Goal: Task Accomplishment & Management: Complete application form

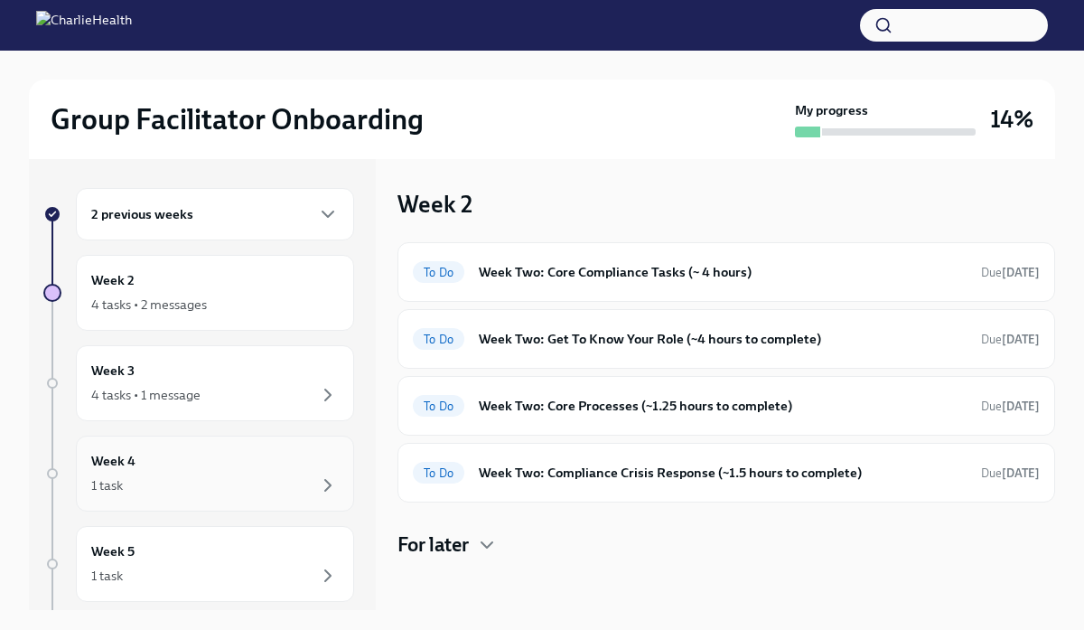
click at [188, 482] on div "1 task" at bounding box center [215, 485] width 248 height 22
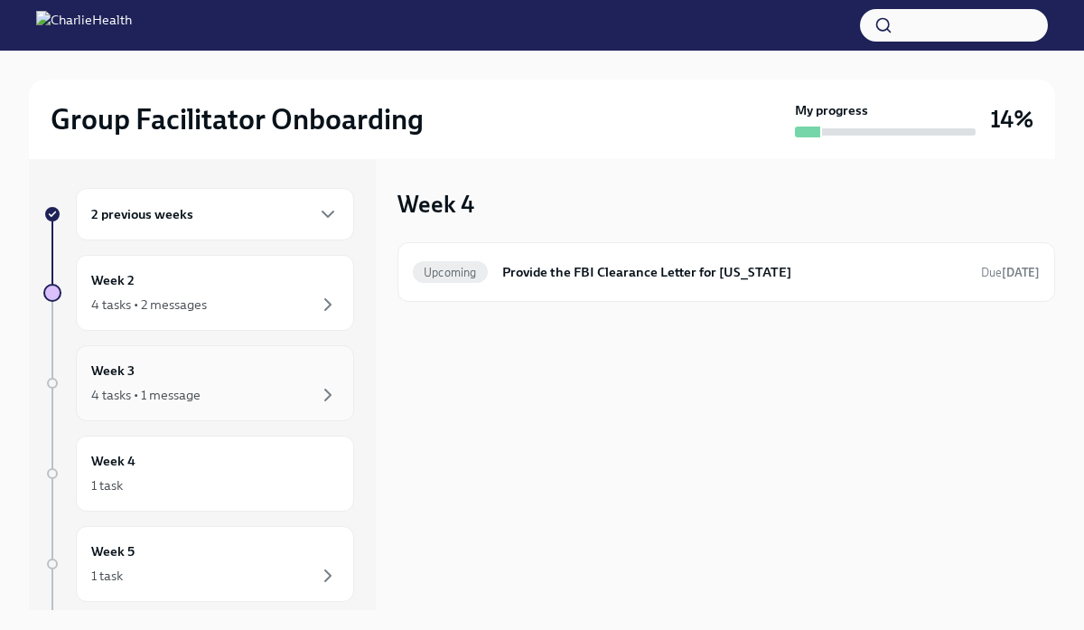
click at [182, 390] on div "4 tasks • 1 message" at bounding box center [145, 395] width 109 height 18
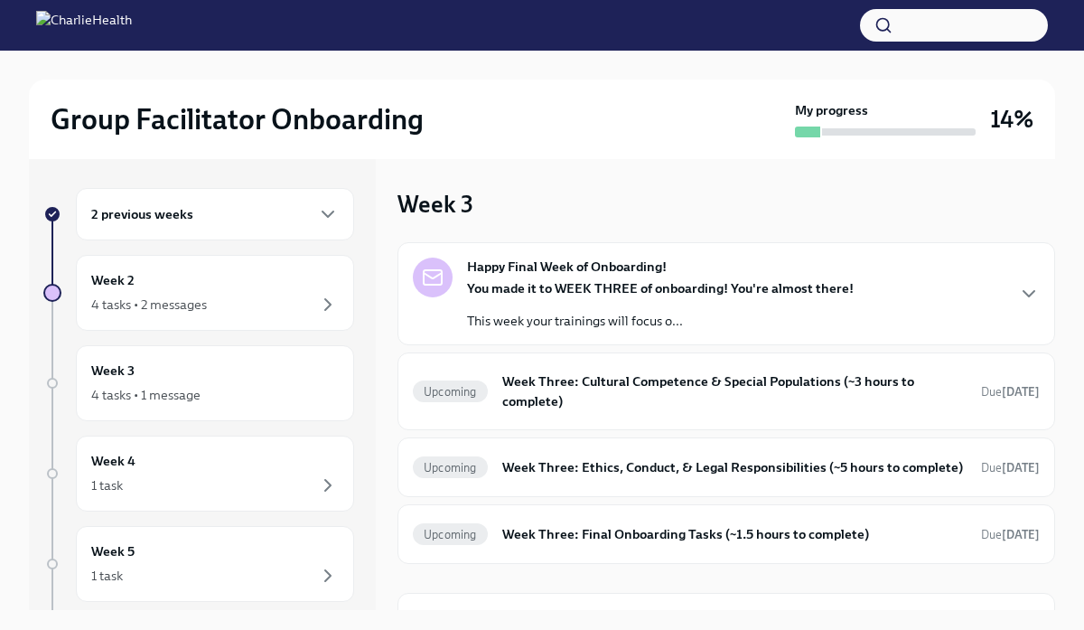
click at [196, 215] on div "2 previous weeks" at bounding box center [215, 214] width 248 height 22
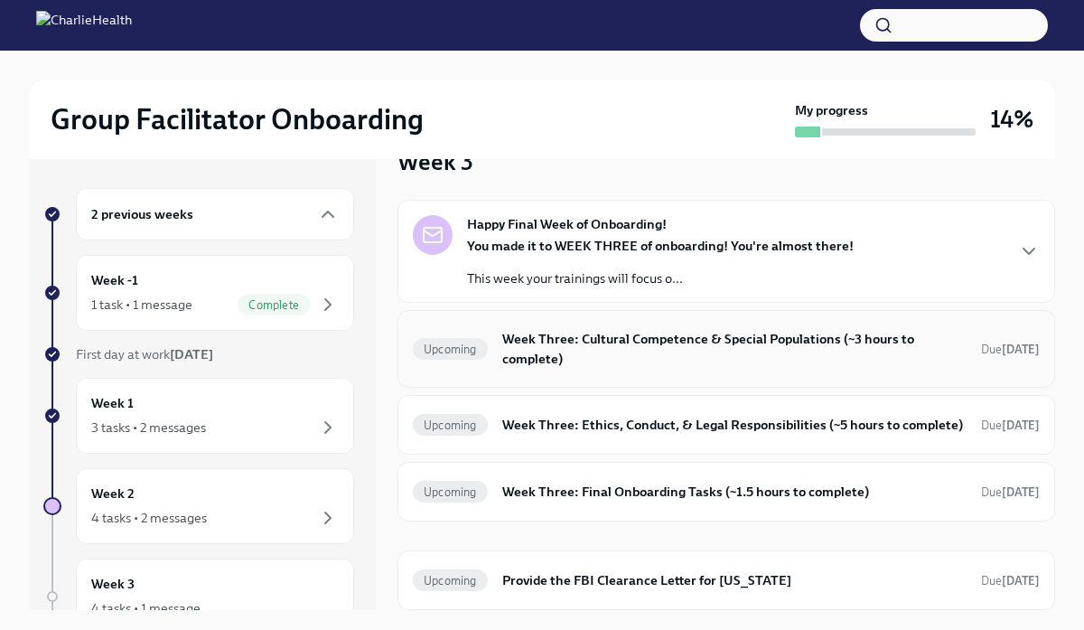
scroll to position [44, 0]
click at [264, 229] on div "2 previous weeks" at bounding box center [215, 214] width 278 height 52
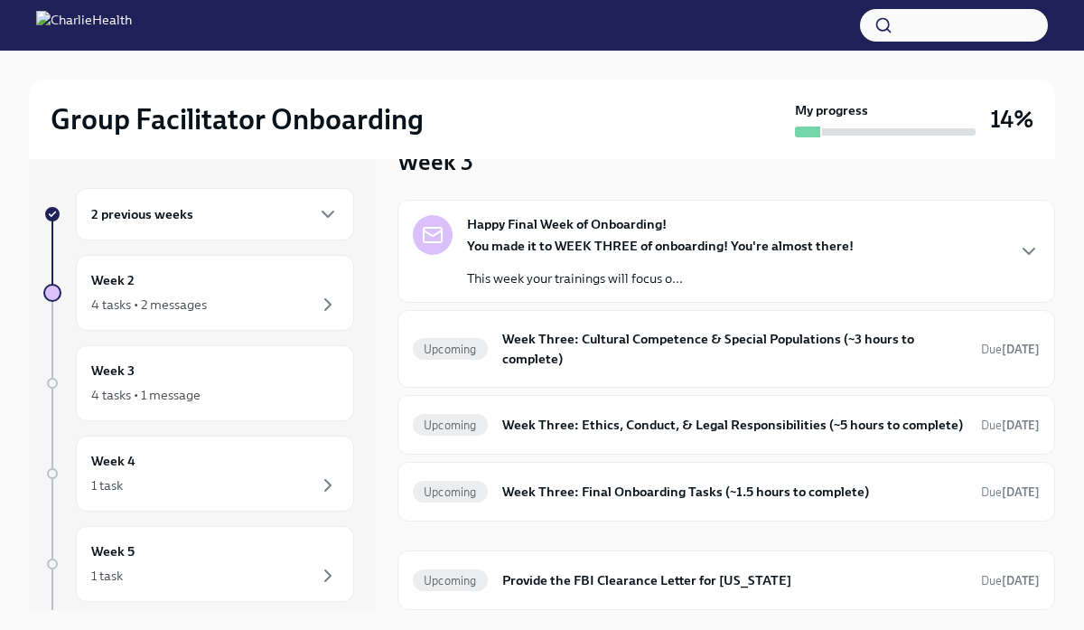
click at [297, 219] on div "2 previous weeks" at bounding box center [215, 214] width 248 height 22
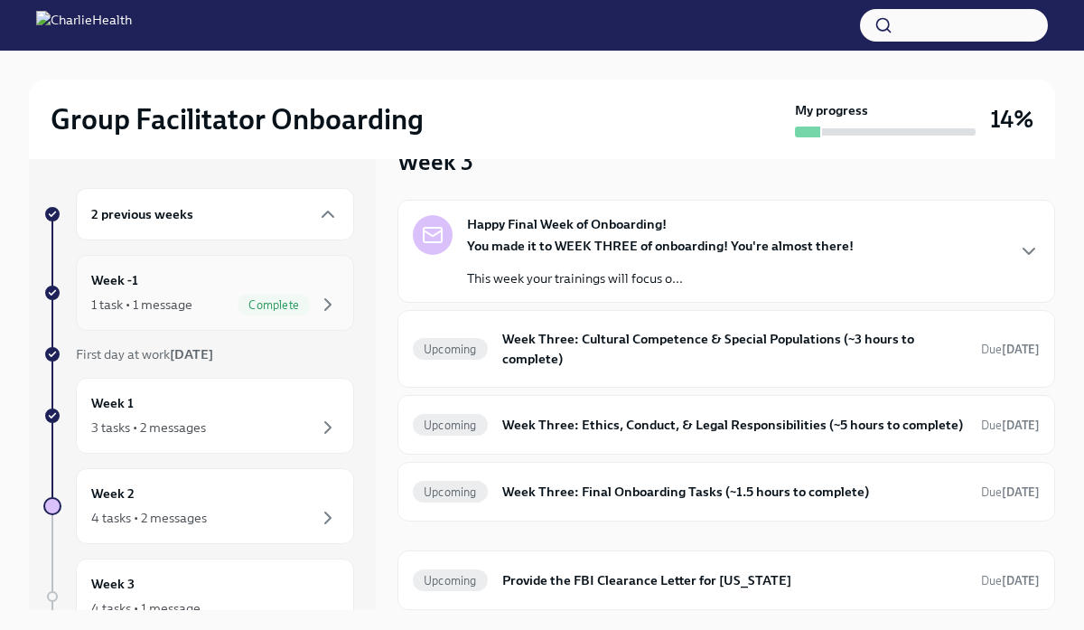
click at [238, 307] on span "Complete" at bounding box center [274, 305] width 72 height 14
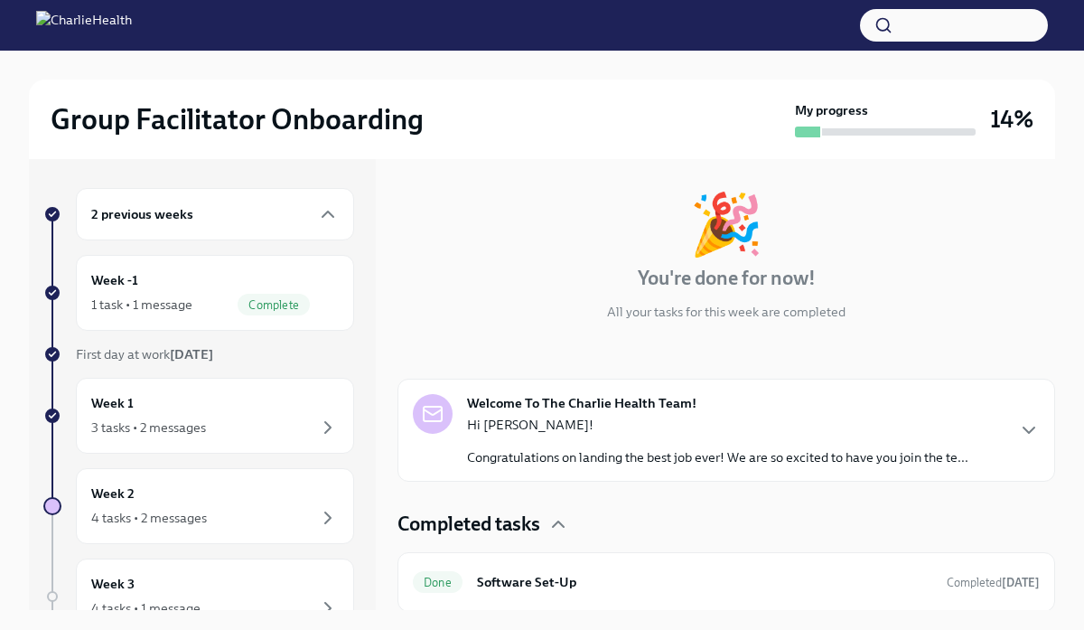
scroll to position [79, 0]
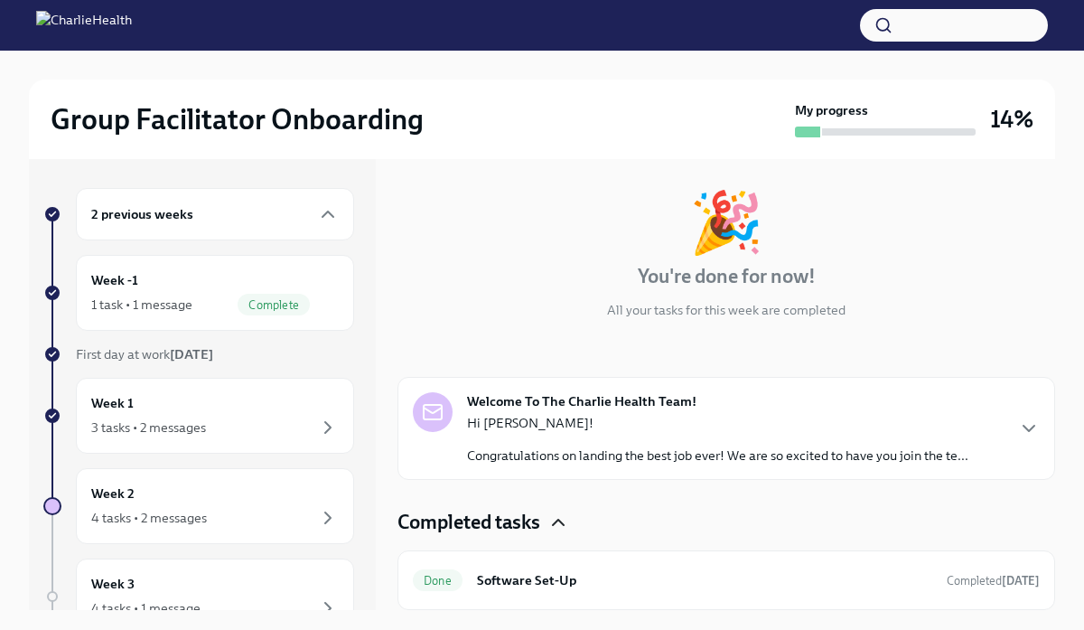
click at [558, 522] on icon "button" at bounding box center [558, 522] width 11 height 5
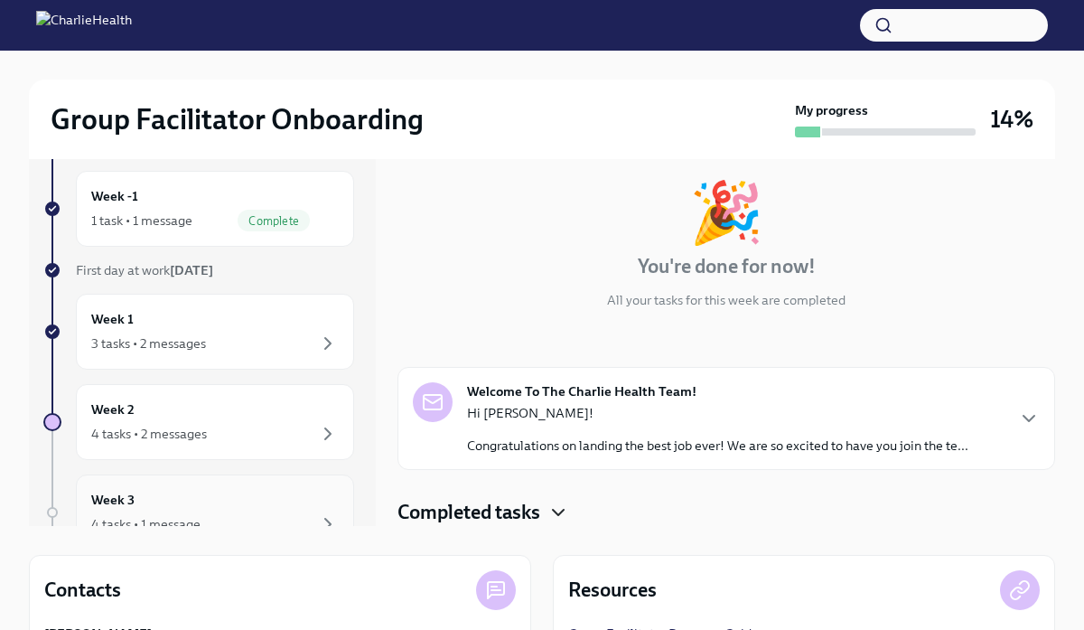
scroll to position [81, 0]
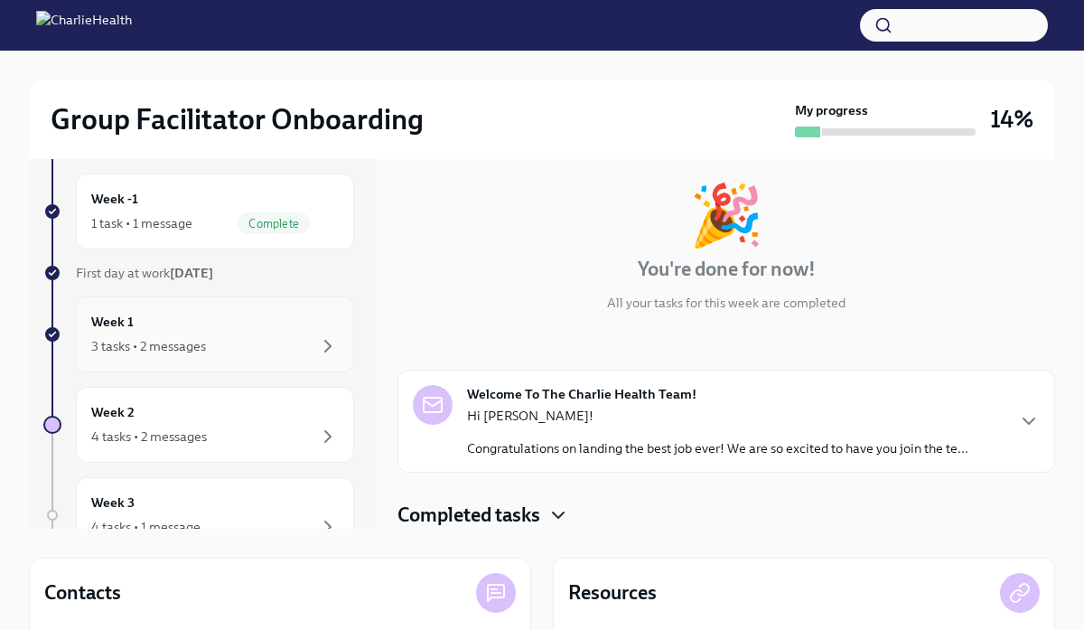
click at [205, 333] on div "Week 1 3 tasks • 2 messages" at bounding box center [215, 334] width 248 height 45
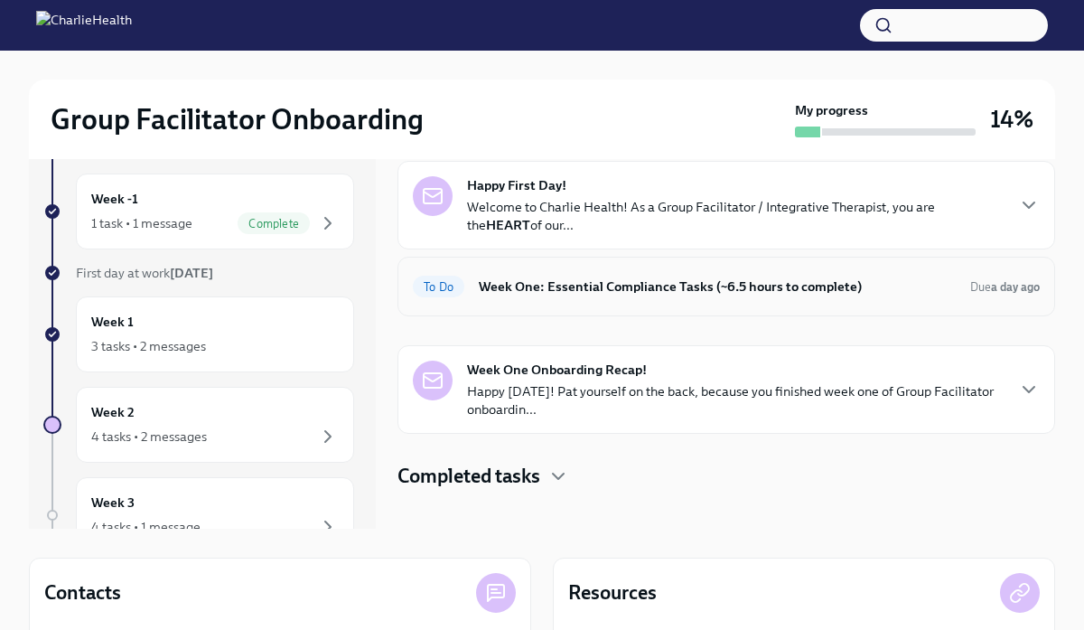
click at [861, 296] on div "To Do Week One: Essential Compliance Tasks (~6.5 hours to complete) Due a day a…" at bounding box center [726, 286] width 627 height 29
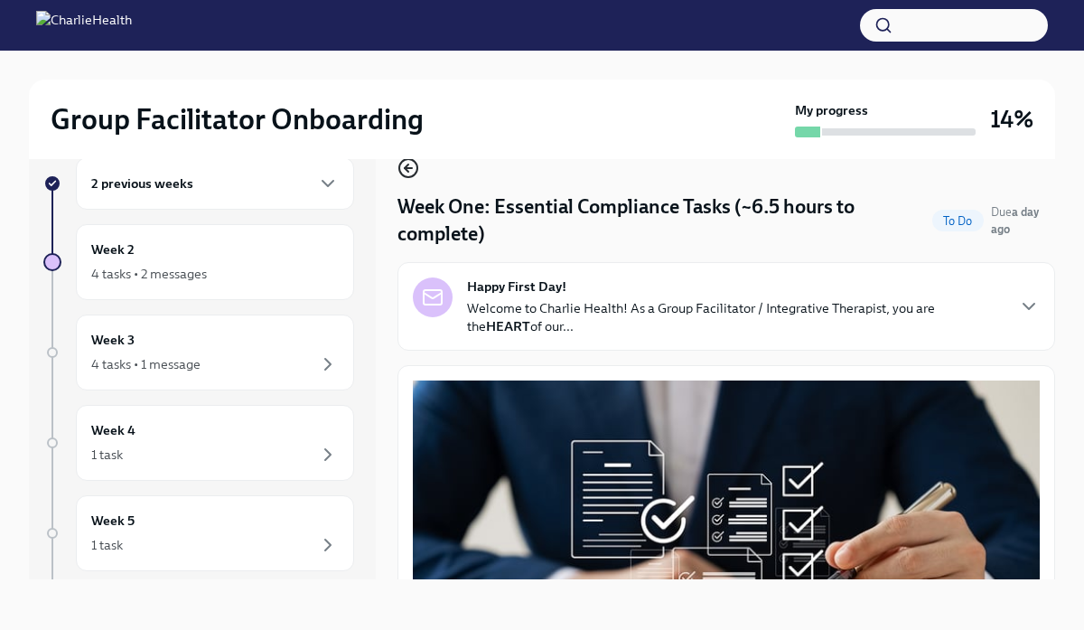
click at [408, 174] on icon "button" at bounding box center [409, 168] width 22 height 22
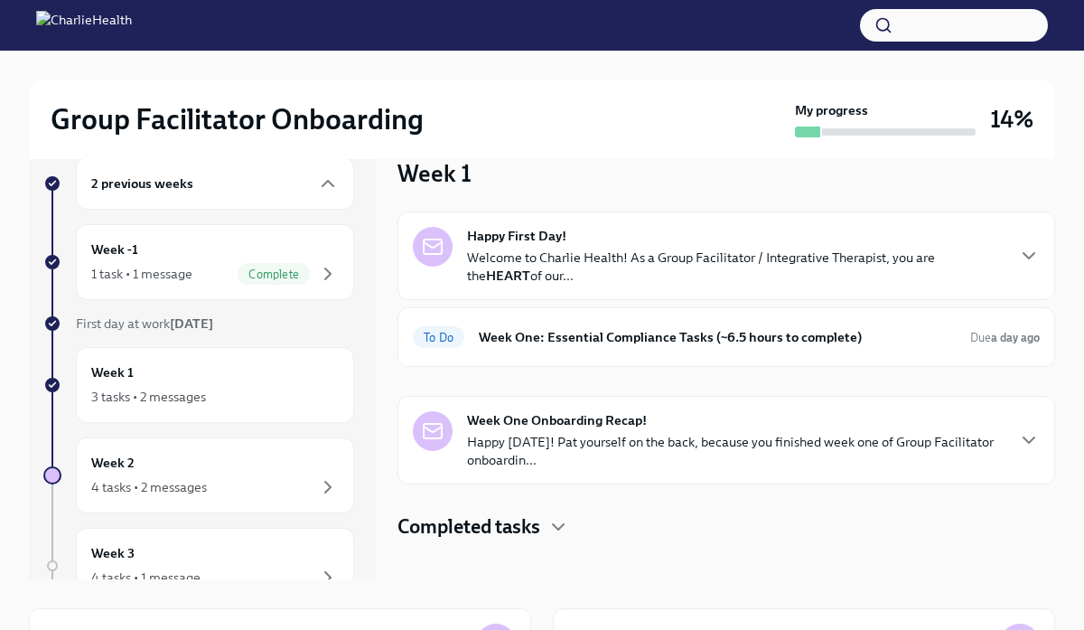
click at [540, 458] on p "Happy [DATE]! Pat yourself on the back, because you finished week one of Group …" at bounding box center [735, 451] width 537 height 36
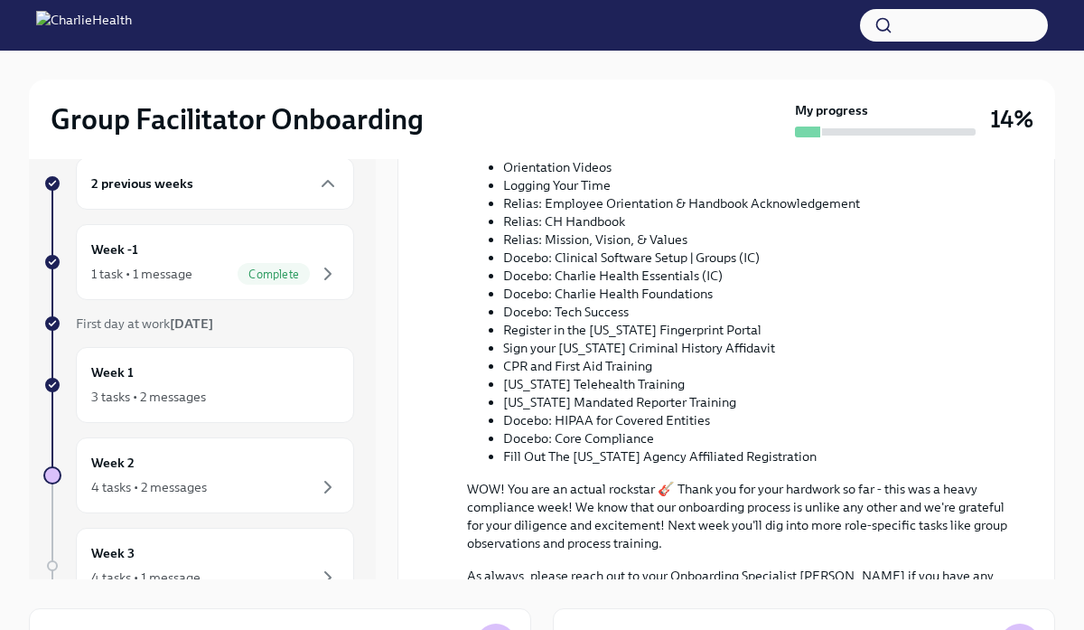
scroll to position [776, 0]
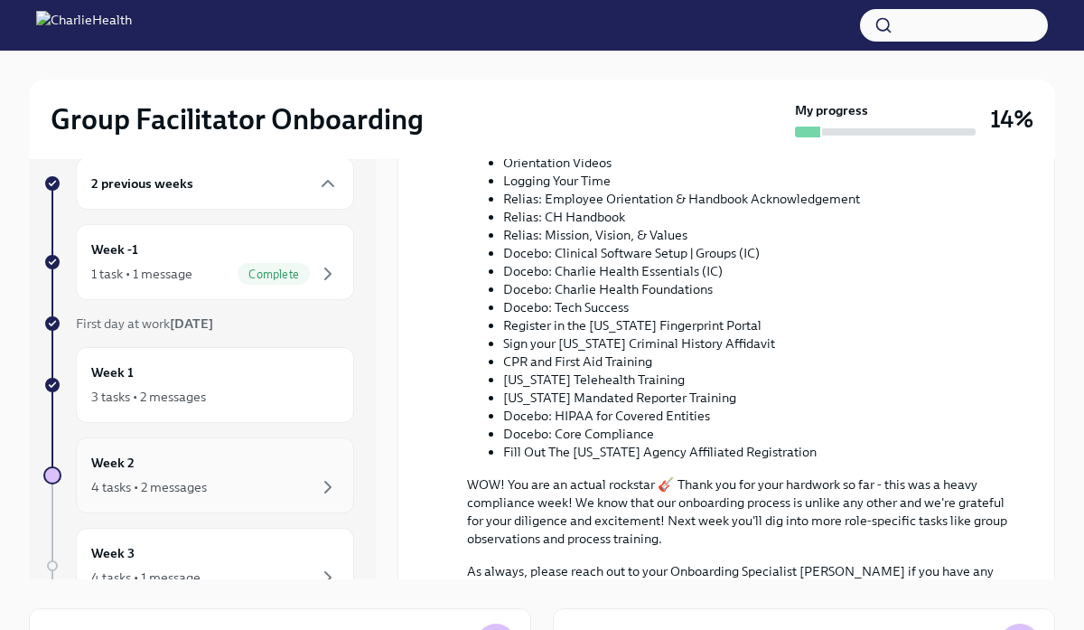
click at [239, 464] on div "Week 2 4 tasks • 2 messages" at bounding box center [215, 475] width 248 height 45
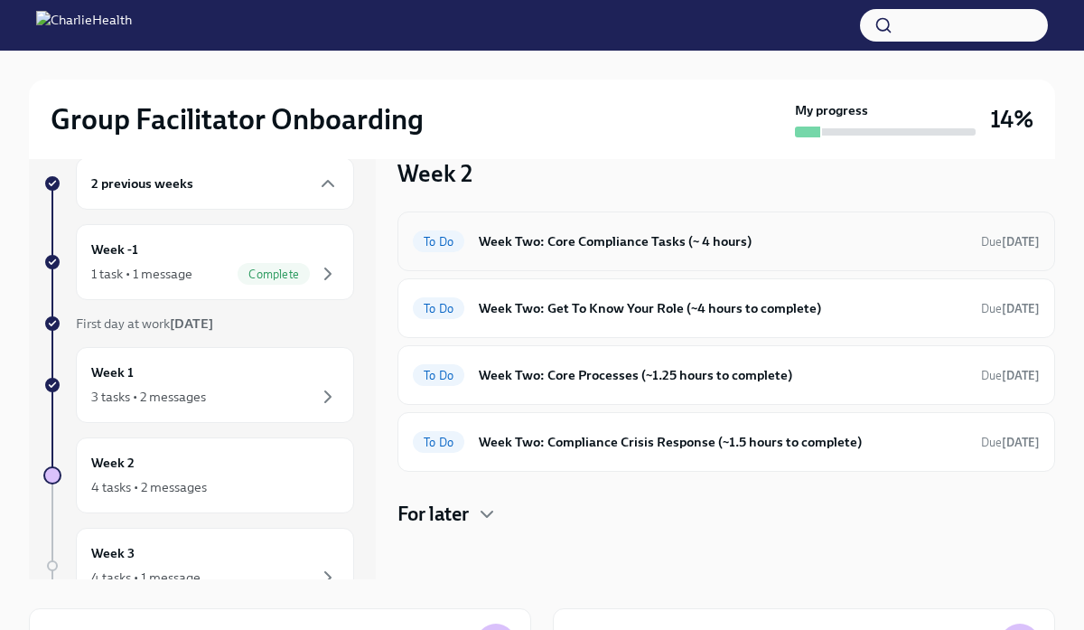
click at [584, 241] on h6 "Week Two: Core Compliance Tasks (~ 4 hours)" at bounding box center [723, 241] width 488 height 20
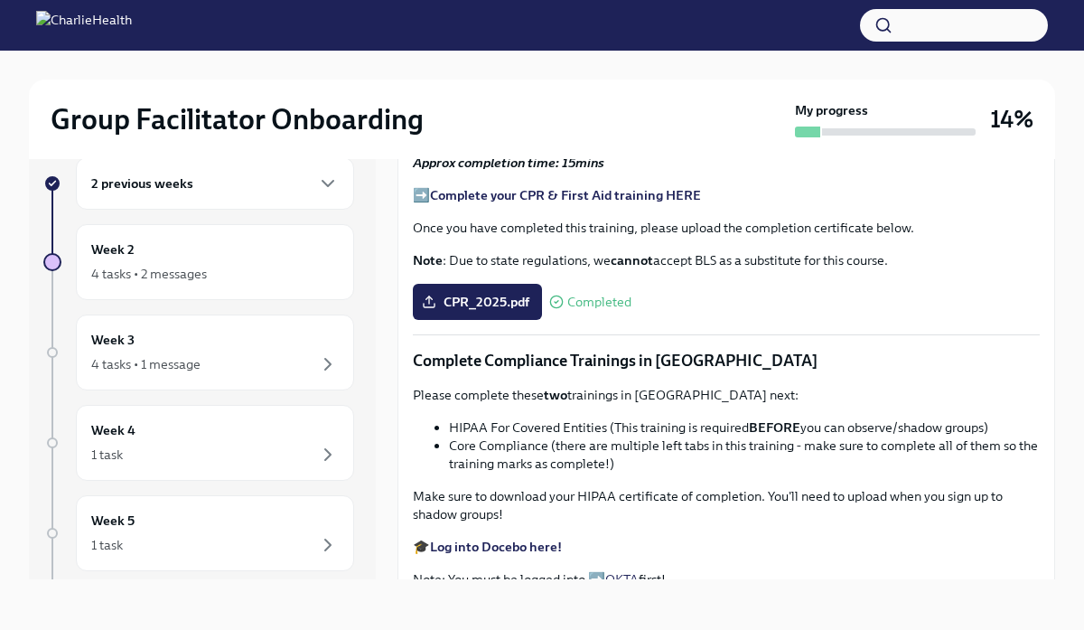
scroll to position [314, 0]
click at [557, 87] on button "Zoom image" at bounding box center [726, 87] width 627 height 0
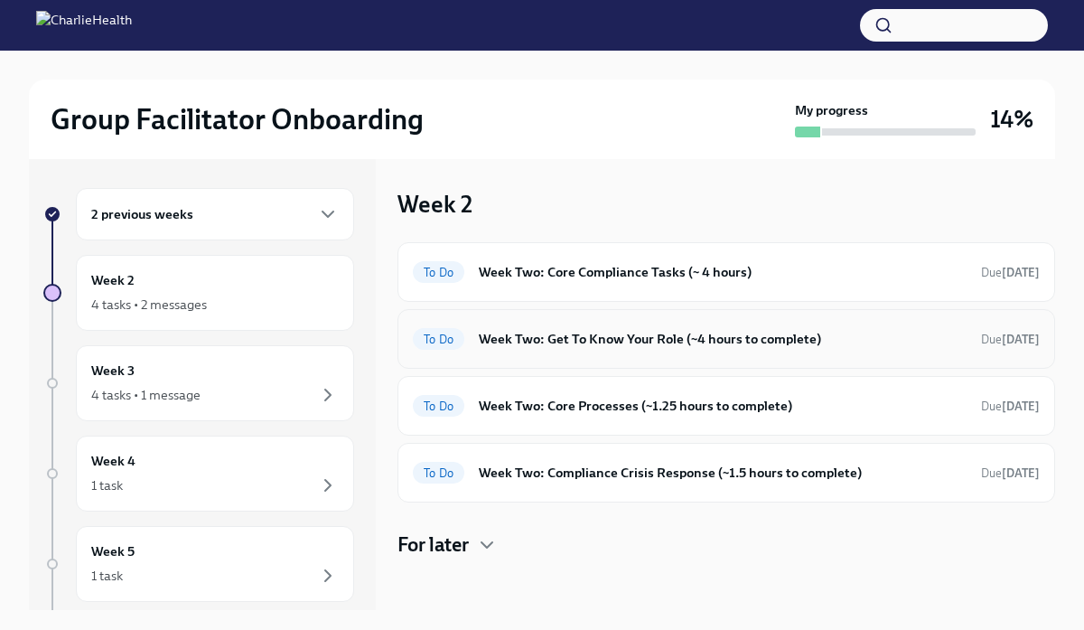
click at [556, 345] on h6 "Week Two: Get To Know Your Role (~4 hours to complete)" at bounding box center [723, 339] width 488 height 20
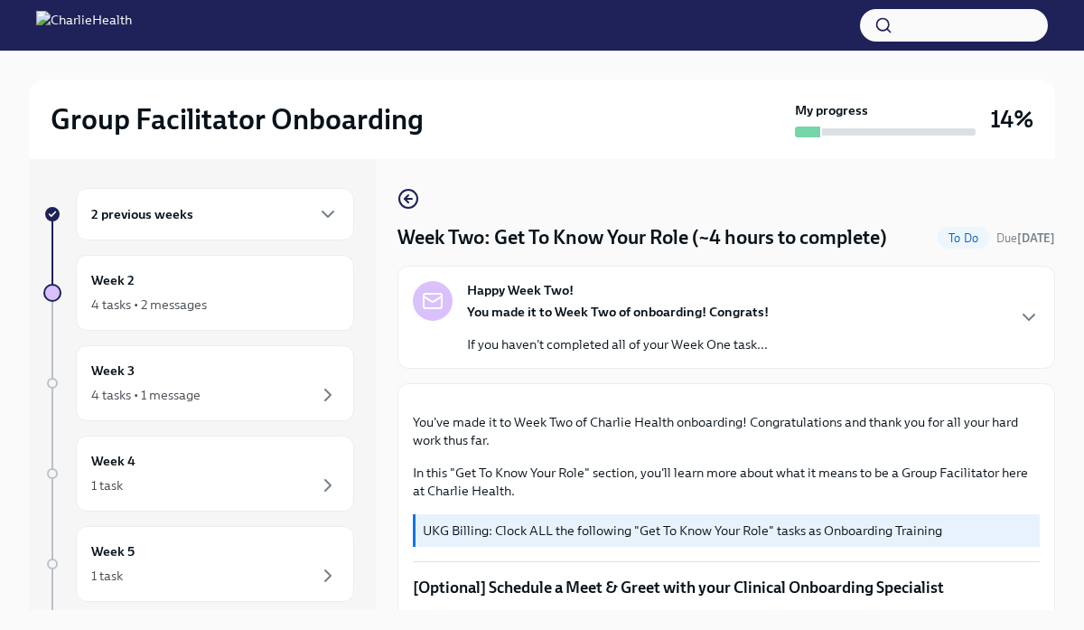
click at [475, 307] on strong "You made it to Week Two of onboarding! Congrats!" at bounding box center [618, 312] width 302 height 16
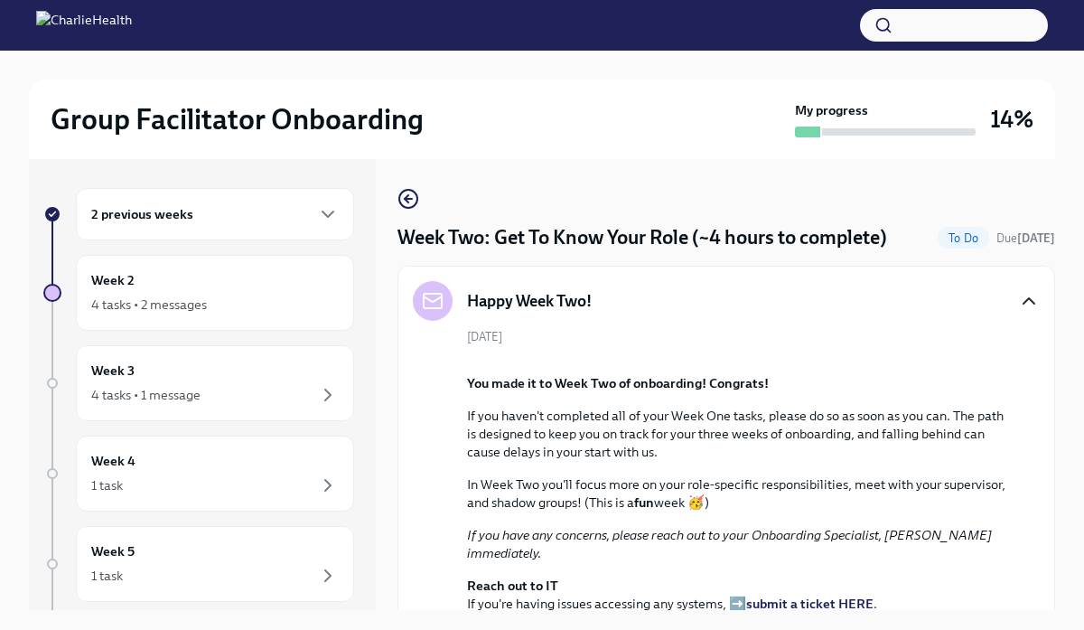
click at [1030, 294] on icon "button" at bounding box center [1029, 301] width 22 height 22
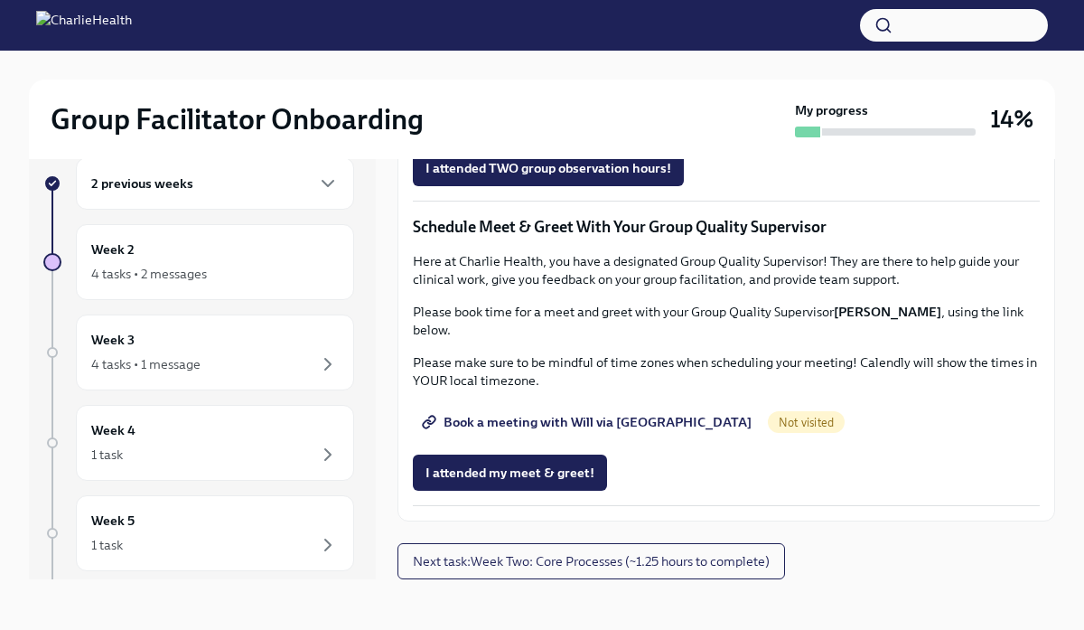
scroll to position [1351, 0]
click at [580, 76] on span "Group Observation Instructions" at bounding box center [530, 67] width 208 height 18
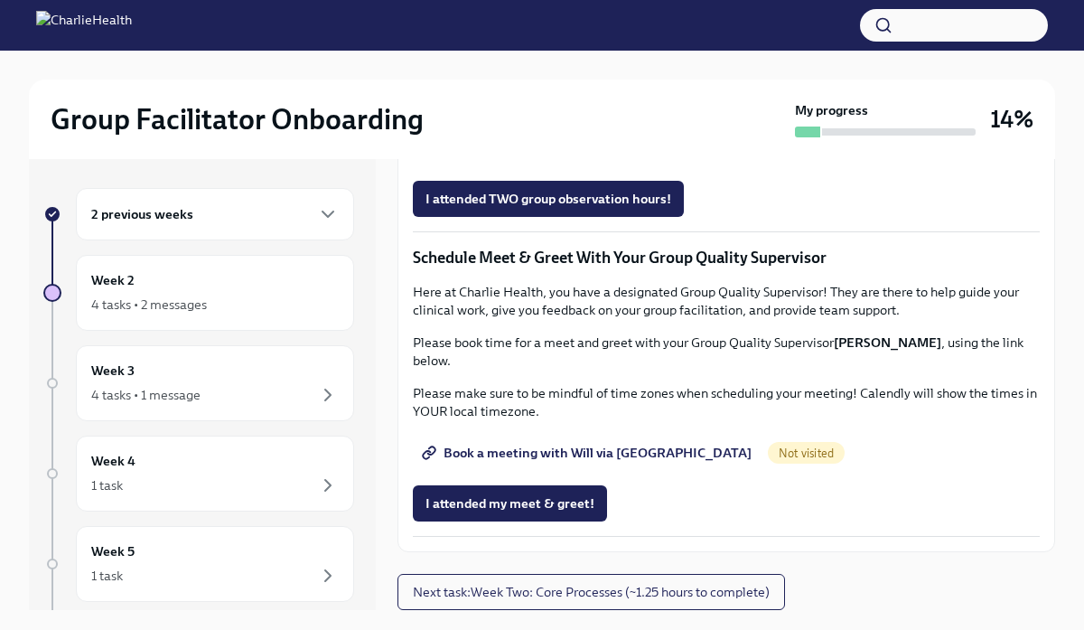
scroll to position [1357, 0]
click at [647, 157] on span "Complete this form to schedule your observations" at bounding box center [583, 148] width 314 height 18
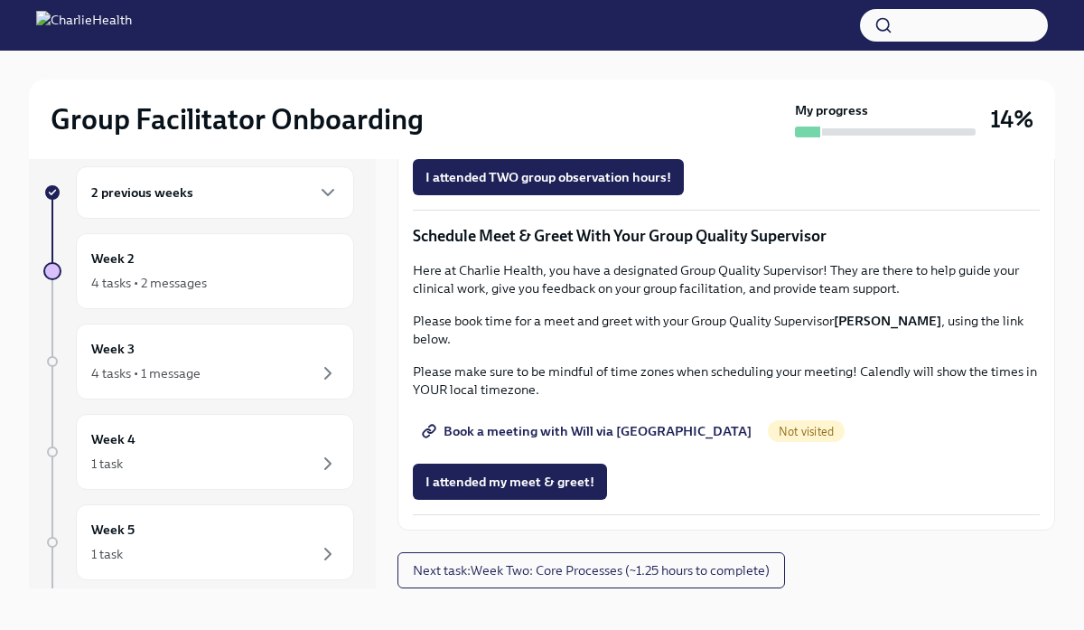
scroll to position [31, 0]
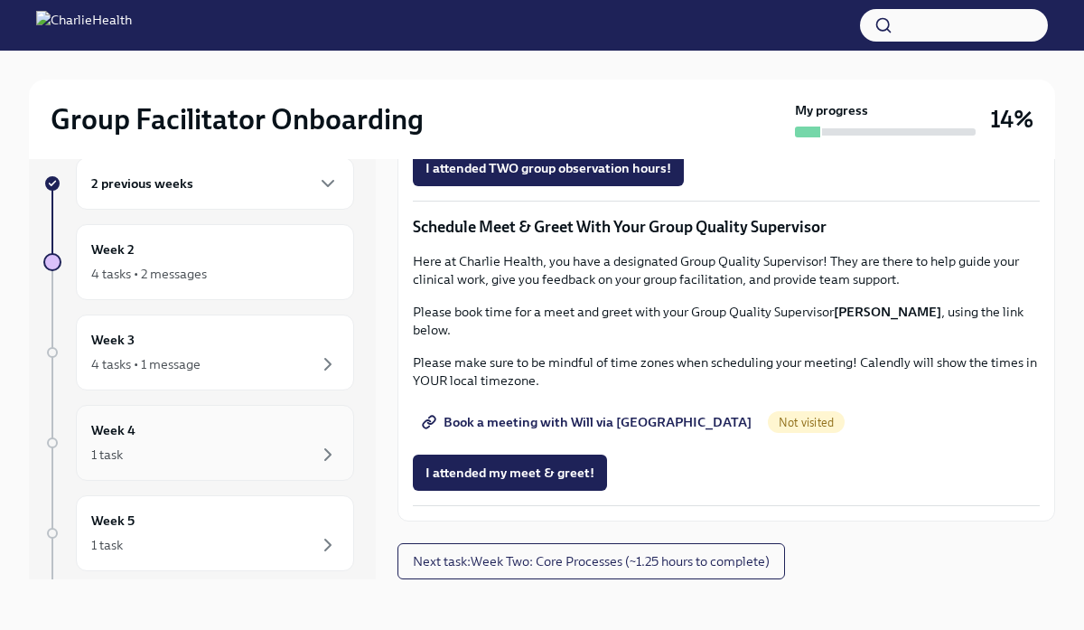
click at [148, 441] on div "Week 4 1 task" at bounding box center [215, 442] width 248 height 45
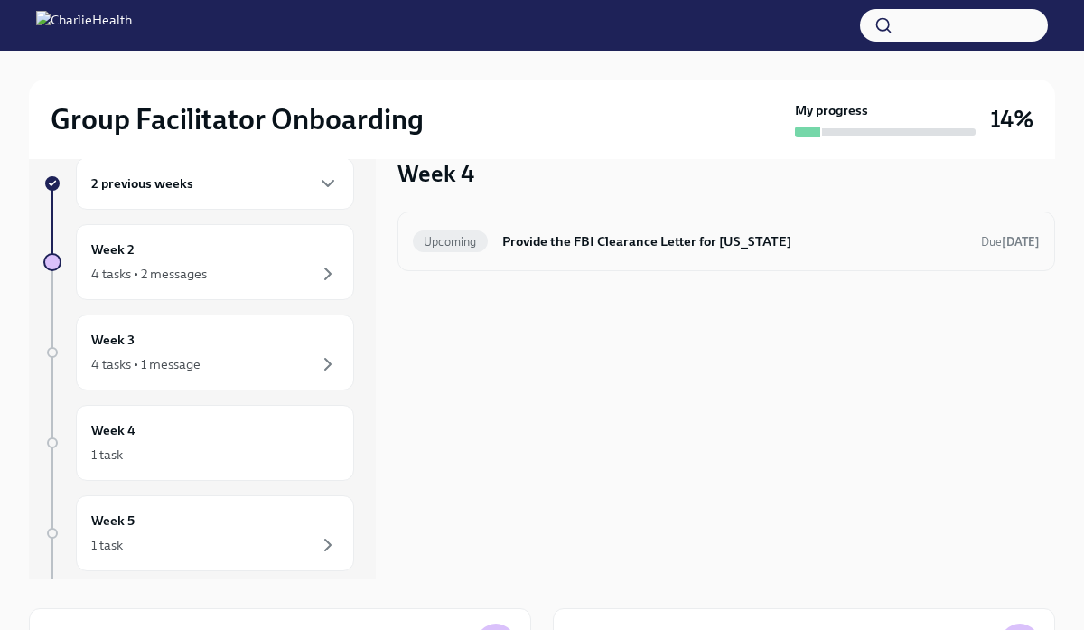
click at [561, 233] on h6 "Provide the FBI Clearance Letter for [US_STATE]" at bounding box center [734, 241] width 464 height 20
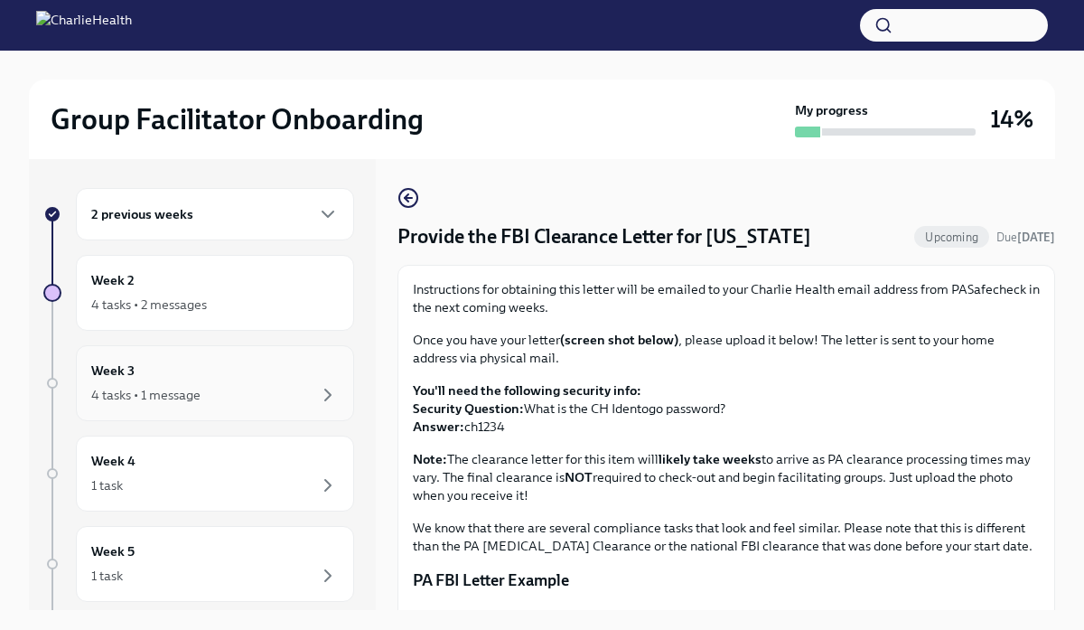
click at [221, 391] on div "4 tasks • 1 message" at bounding box center [215, 395] width 248 height 22
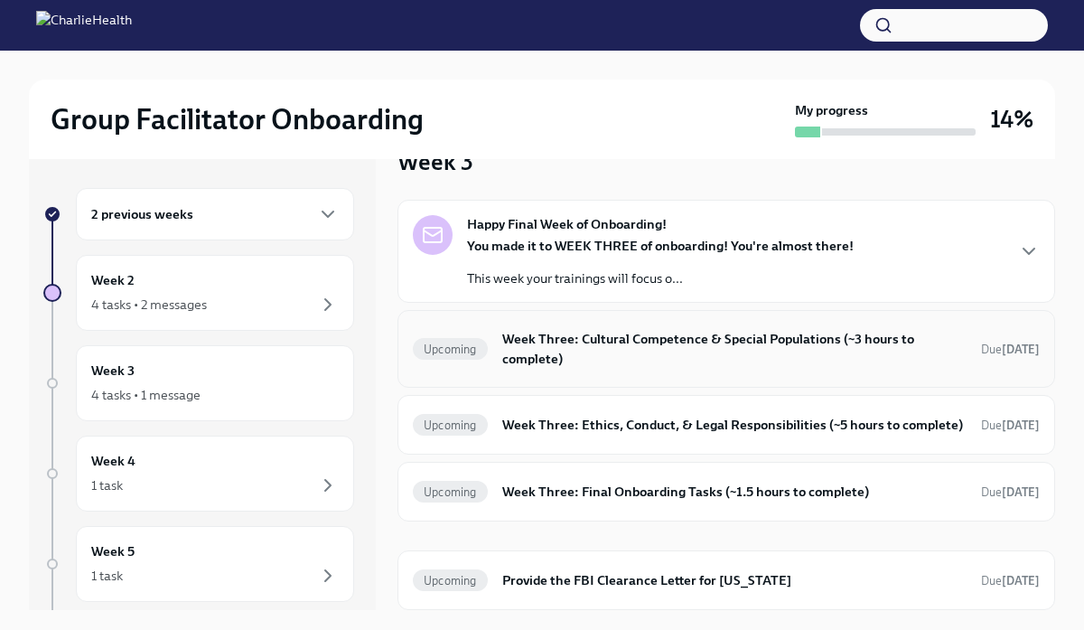
scroll to position [60, 0]
click at [548, 582] on h6 "Provide the FBI Clearance Letter for [US_STATE]" at bounding box center [734, 580] width 464 height 20
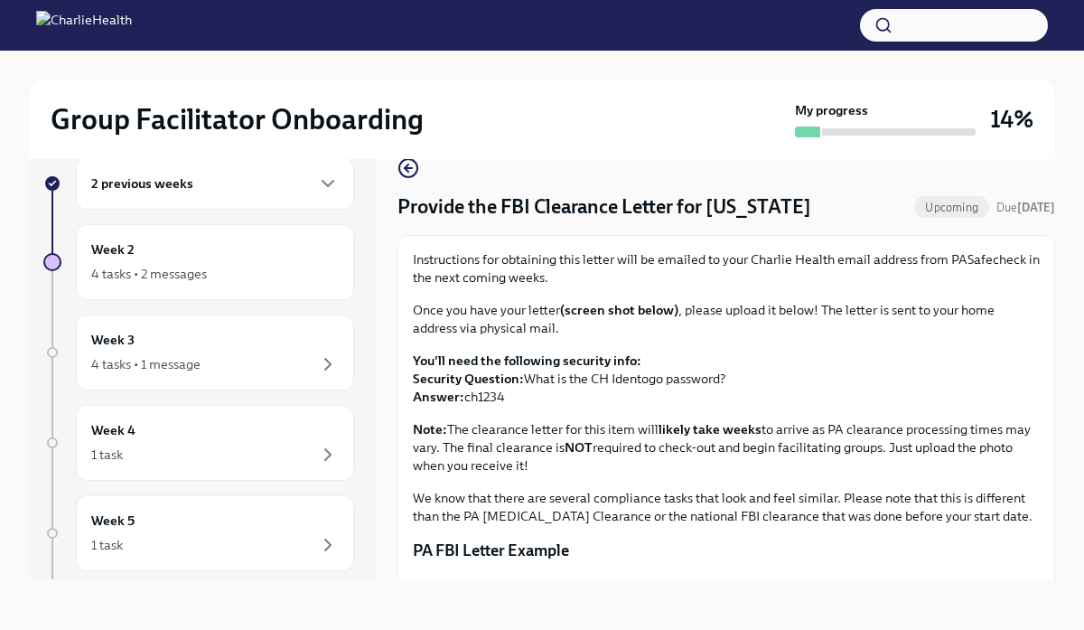
scroll to position [9, 0]
